Goal: Task Accomplishment & Management: Use online tool/utility

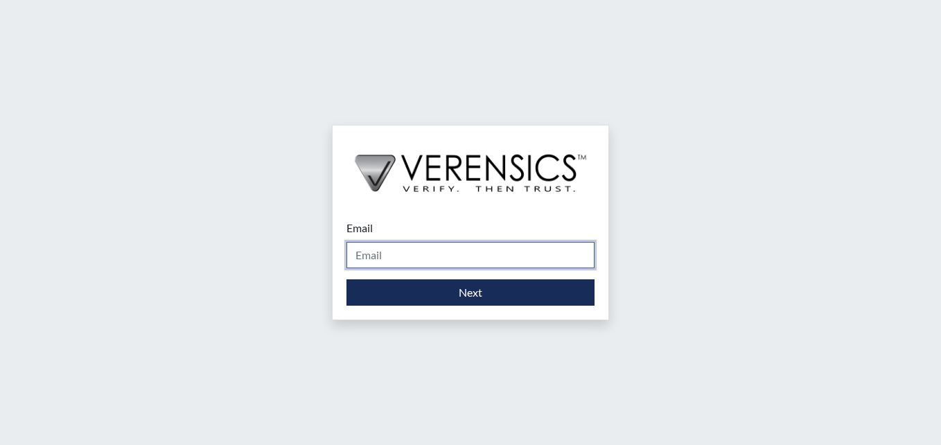
click at [431, 252] on input "Email" at bounding box center [470, 255] width 248 height 26
type input "[DOMAIN_NAME][EMAIL_ADDRESS][DOMAIN_NAME]"
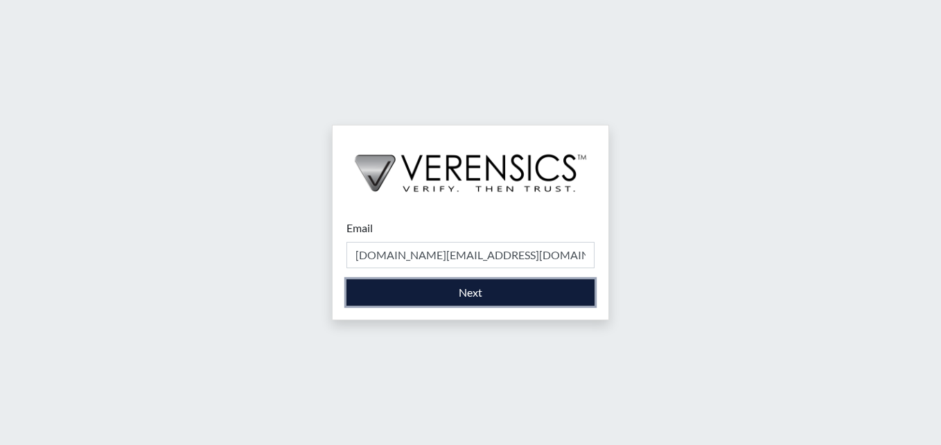
click at [484, 292] on button "Next" at bounding box center [470, 292] width 248 height 26
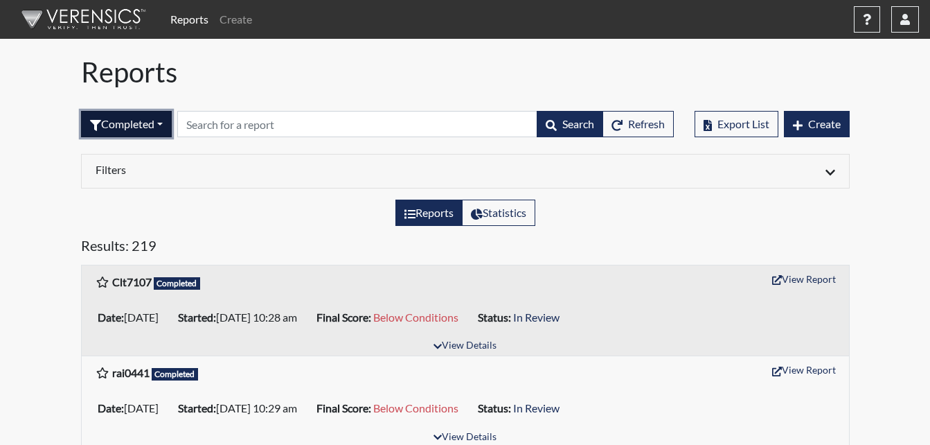
click at [167, 121] on button "Completed" at bounding box center [126, 124] width 91 height 26
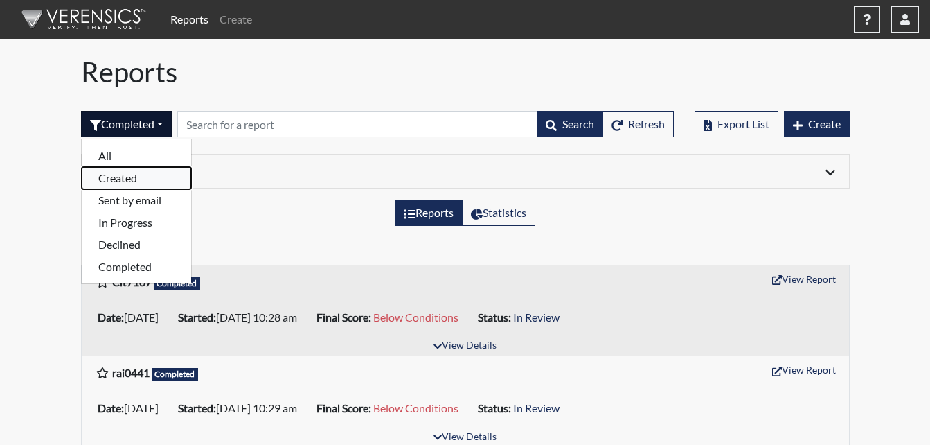
click at [114, 181] on button "Created" at bounding box center [136, 178] width 109 height 22
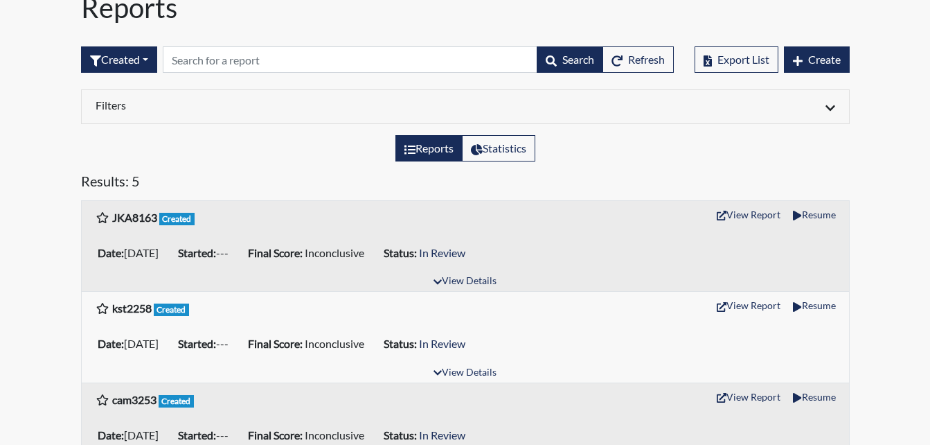
scroll to position [139, 0]
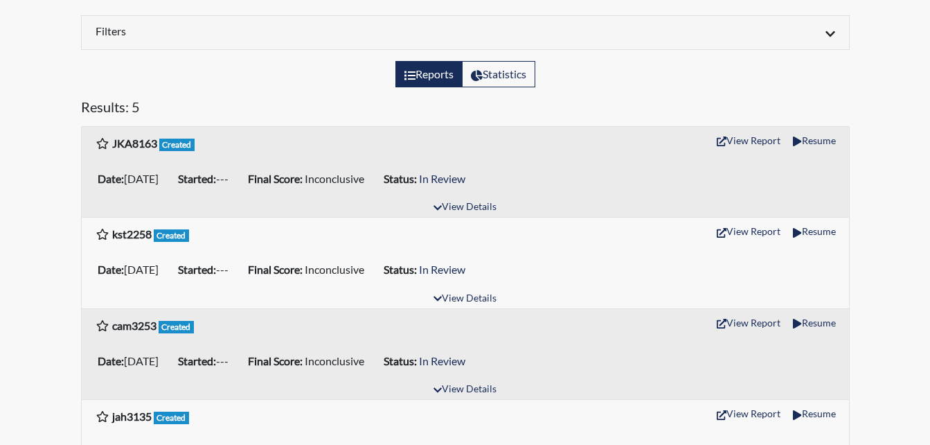
click at [206, 267] on b "Started:" at bounding box center [197, 269] width 38 height 13
click at [820, 227] on button "Resume" at bounding box center [814, 230] width 55 height 21
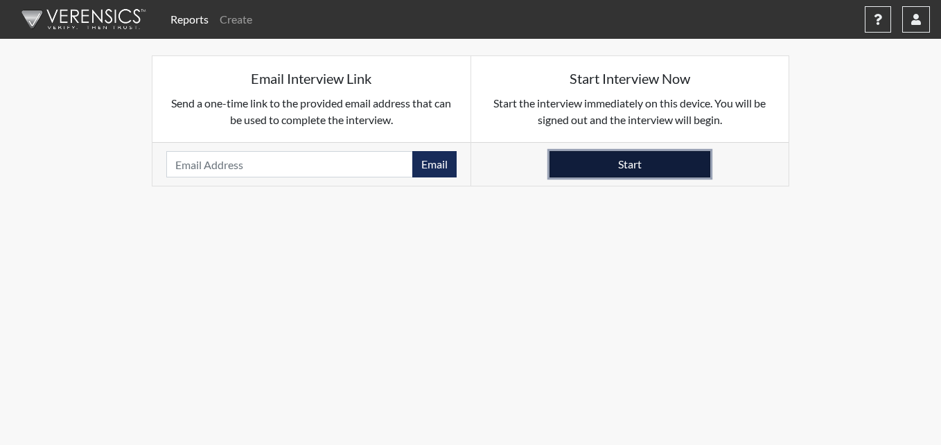
click at [630, 154] on button "Start" at bounding box center [629, 164] width 161 height 26
